Goal: Check status: Check status

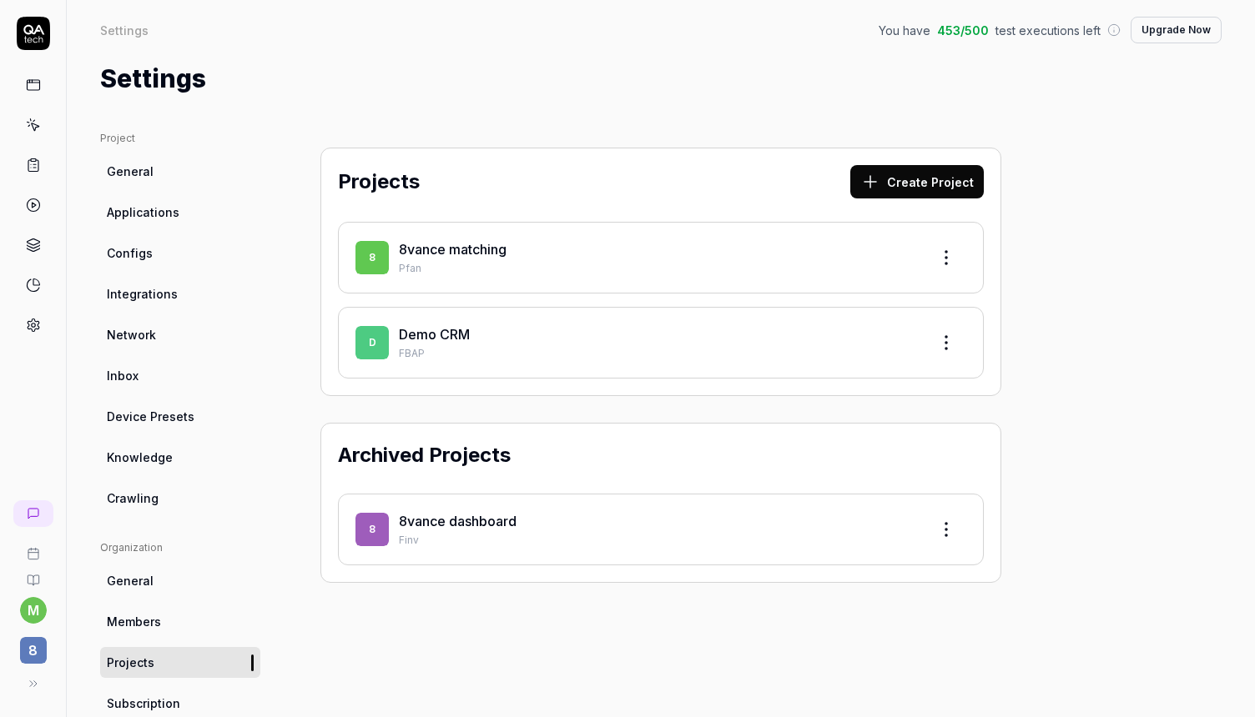
click at [455, 254] on link "8vance matching" at bounding box center [453, 249] width 108 height 17
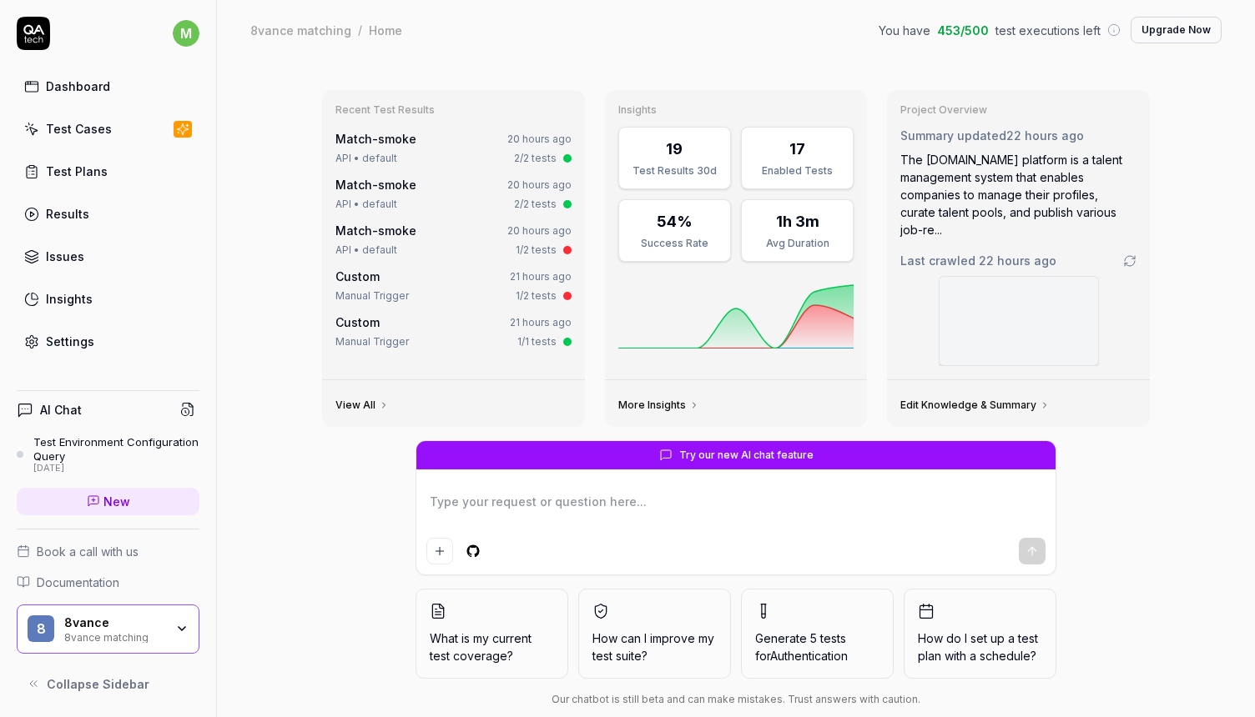
type textarea "*"
click at [95, 130] on div "Test Cases" at bounding box center [79, 129] width 66 height 18
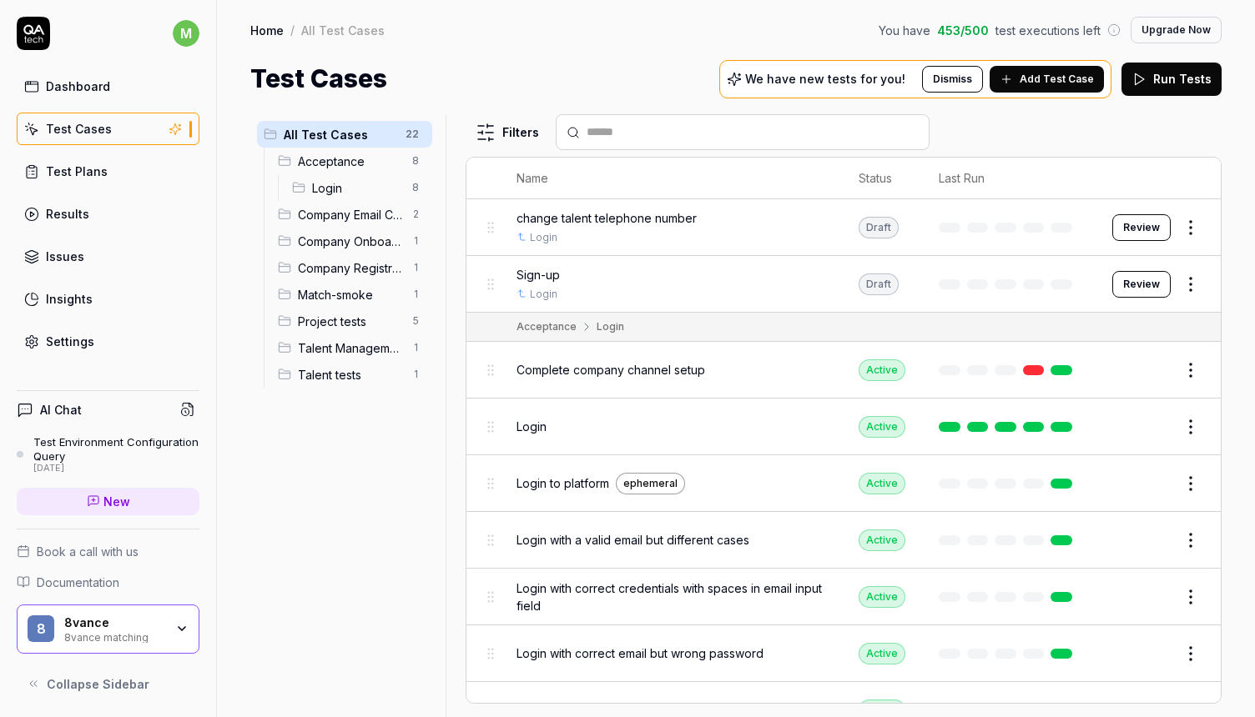
click at [345, 322] on span "Project tests" at bounding box center [350, 322] width 104 height 18
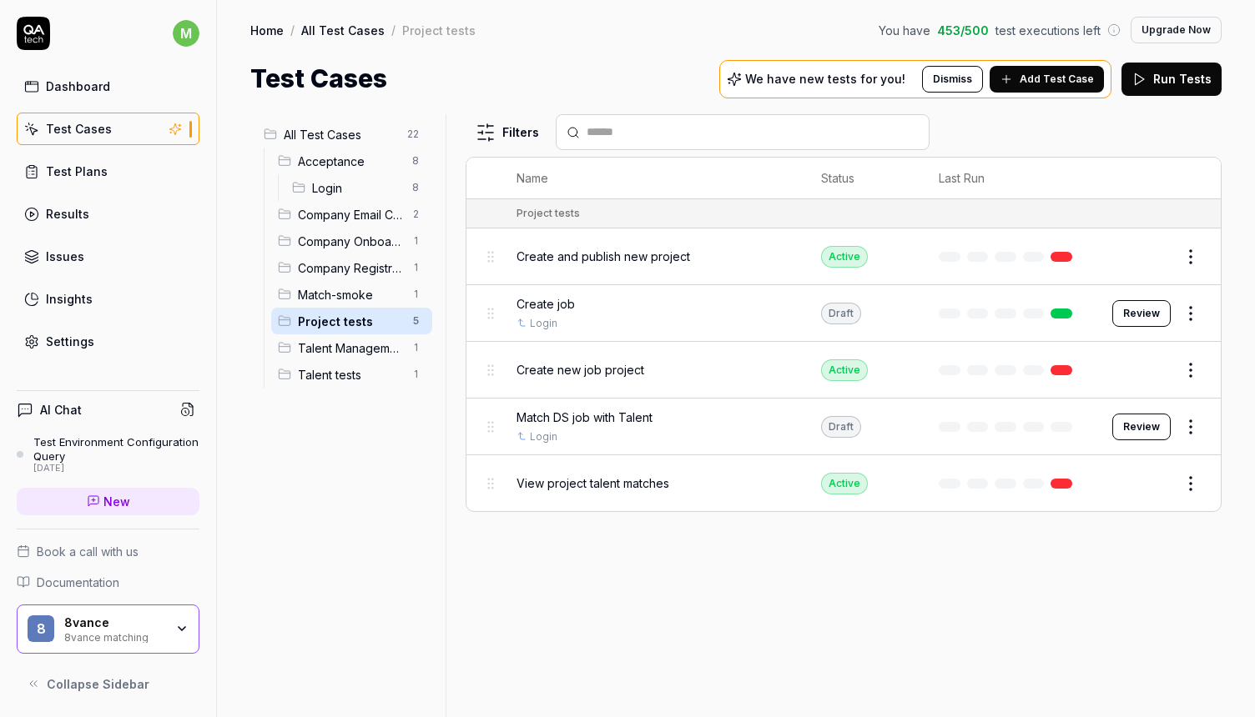
click at [576, 376] on div "Create new job project" at bounding box center [651, 370] width 270 height 36
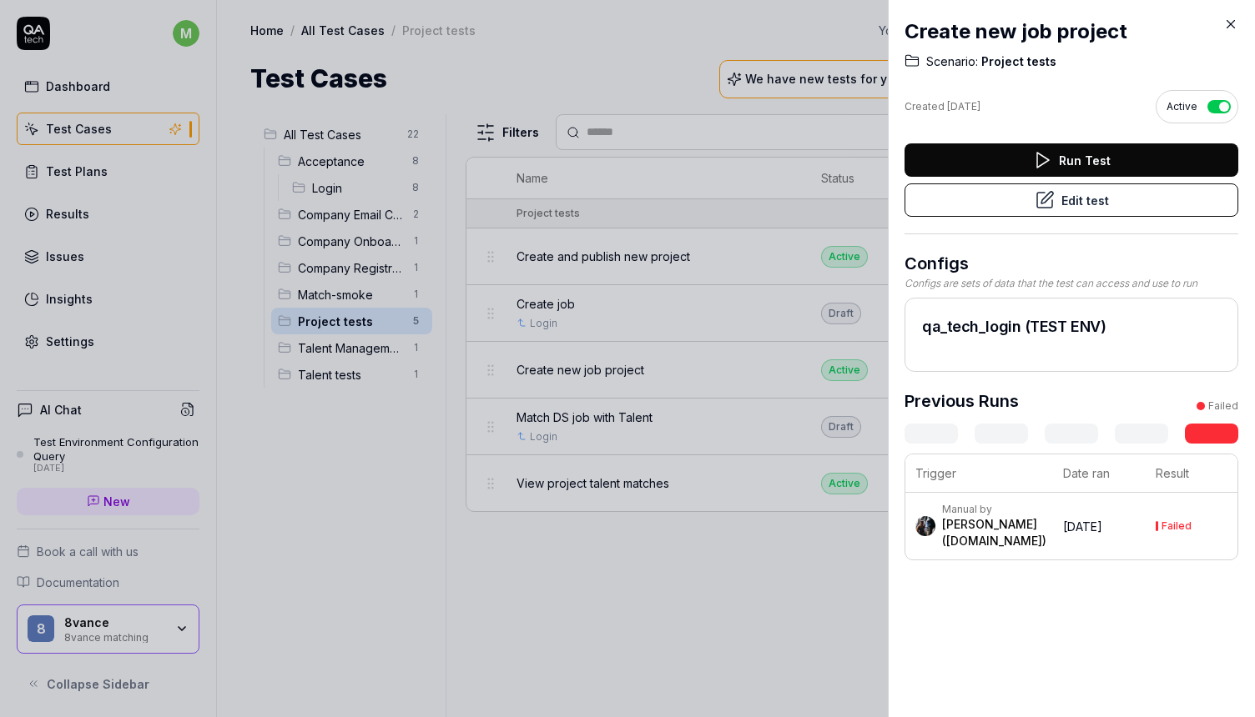
click at [1074, 524] on time "[DATE]" at bounding box center [1082, 527] width 39 height 14
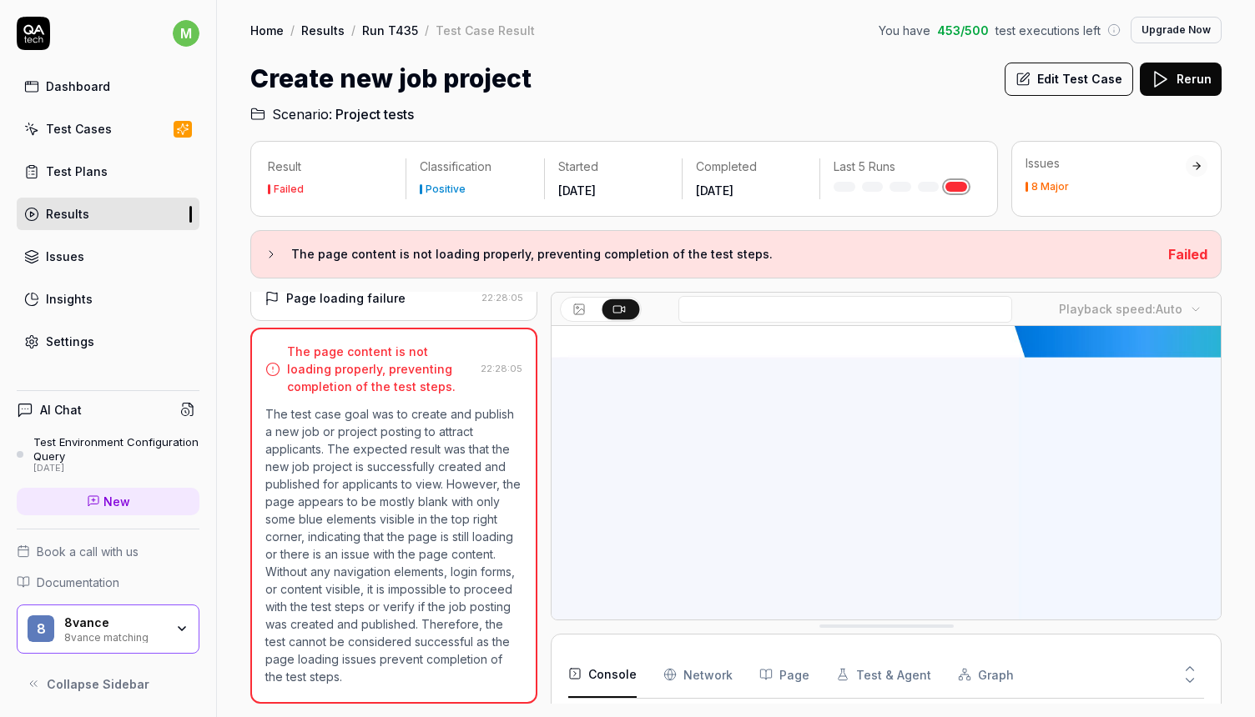
scroll to position [976, 0]
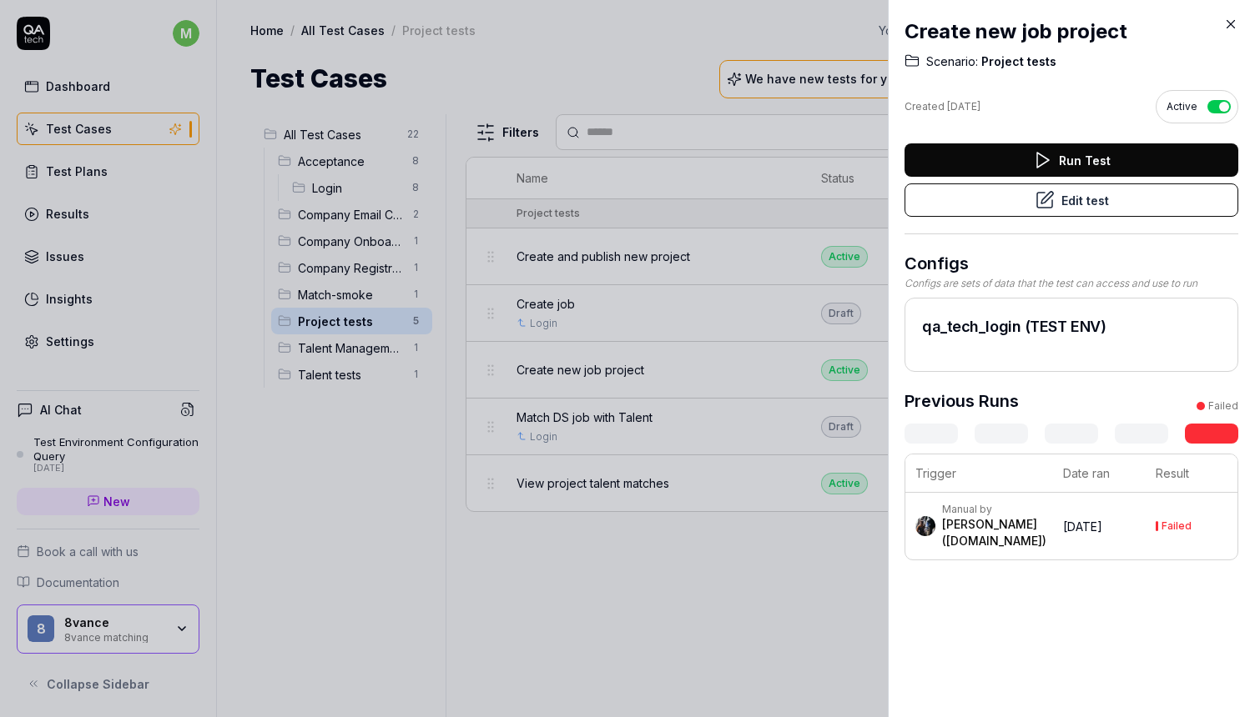
click at [1230, 24] on icon at bounding box center [1231, 25] width 8 height 8
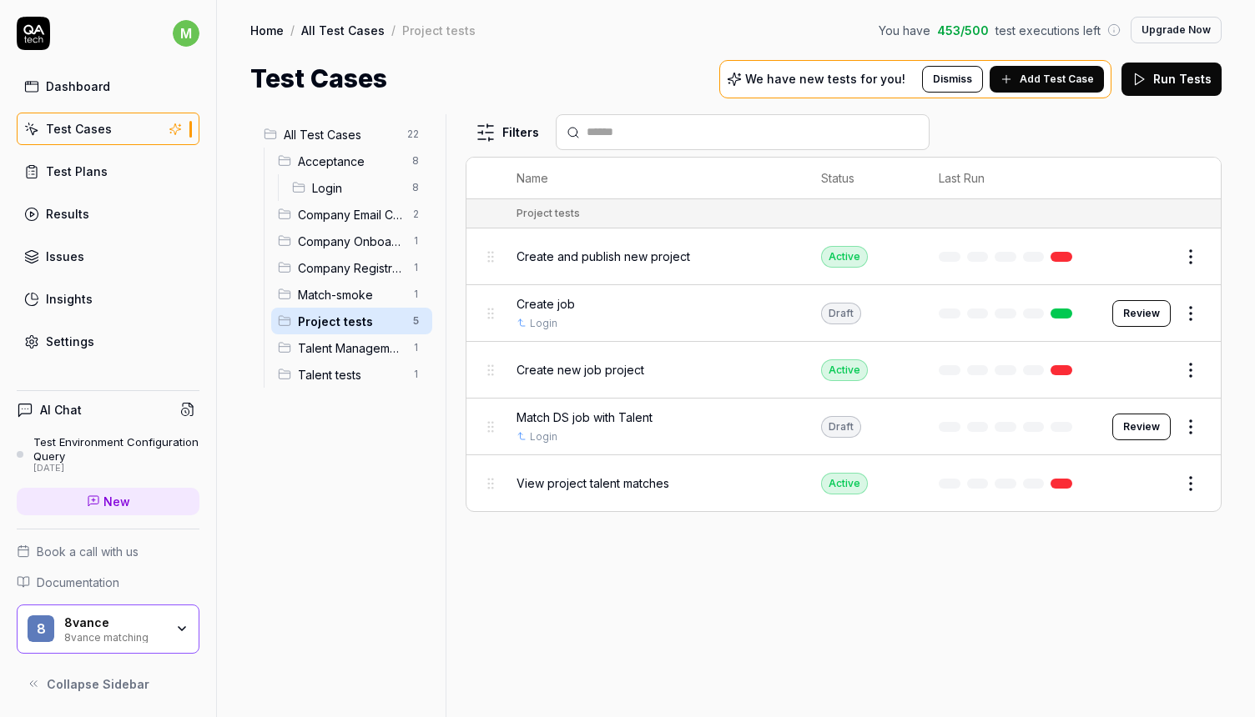
click at [374, 214] on span "Company Email Configuration" at bounding box center [350, 215] width 104 height 18
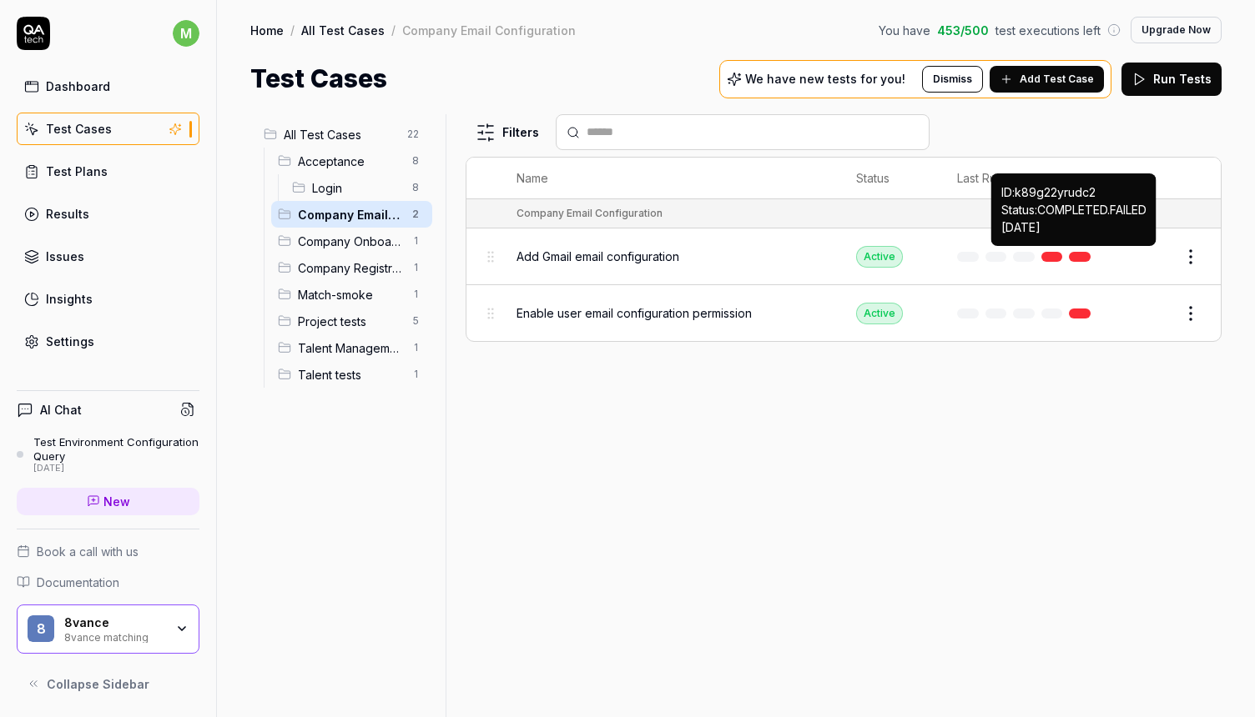
click at [1082, 252] on link at bounding box center [1080, 257] width 22 height 10
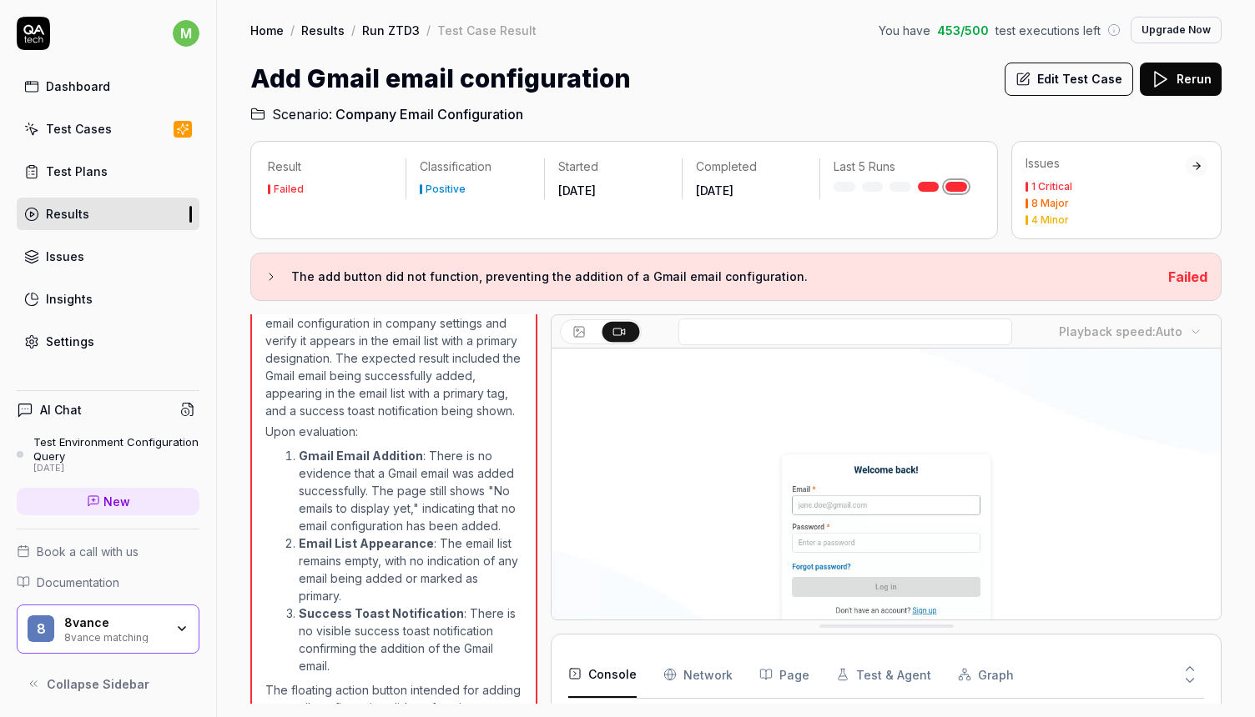
scroll to position [51, 0]
